Goal: Task Accomplishment & Management: Manage account settings

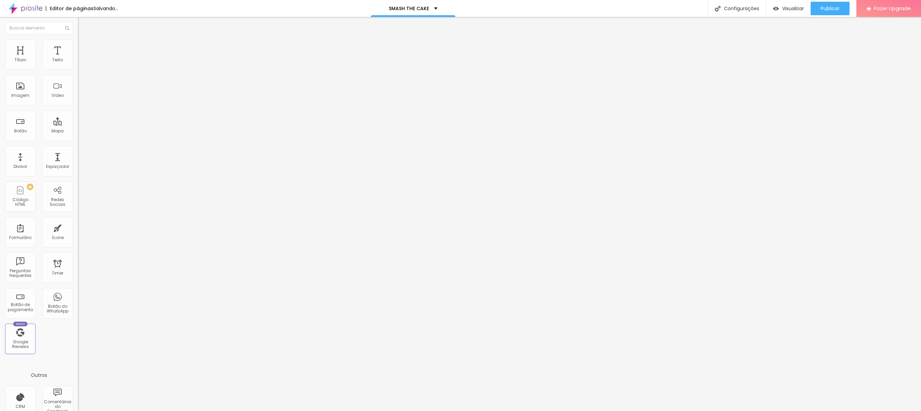
click at [78, 58] on span "Trocar imagem" at bounding box center [96, 55] width 37 height 6
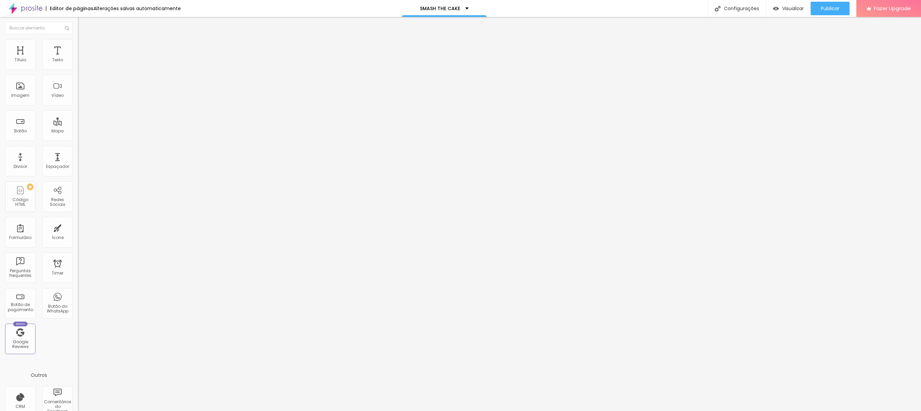
click at [78, 58] on span "Trocar imagem" at bounding box center [96, 55] width 37 height 6
click at [836, 9] on span "Publicar" at bounding box center [830, 8] width 19 height 5
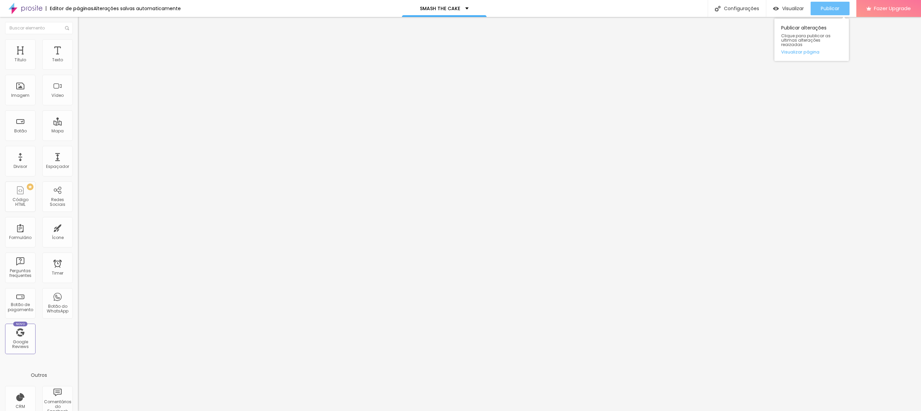
click at [819, 12] on button "Publicar" at bounding box center [829, 9] width 39 height 14
